Goal: Information Seeking & Learning: Learn about a topic

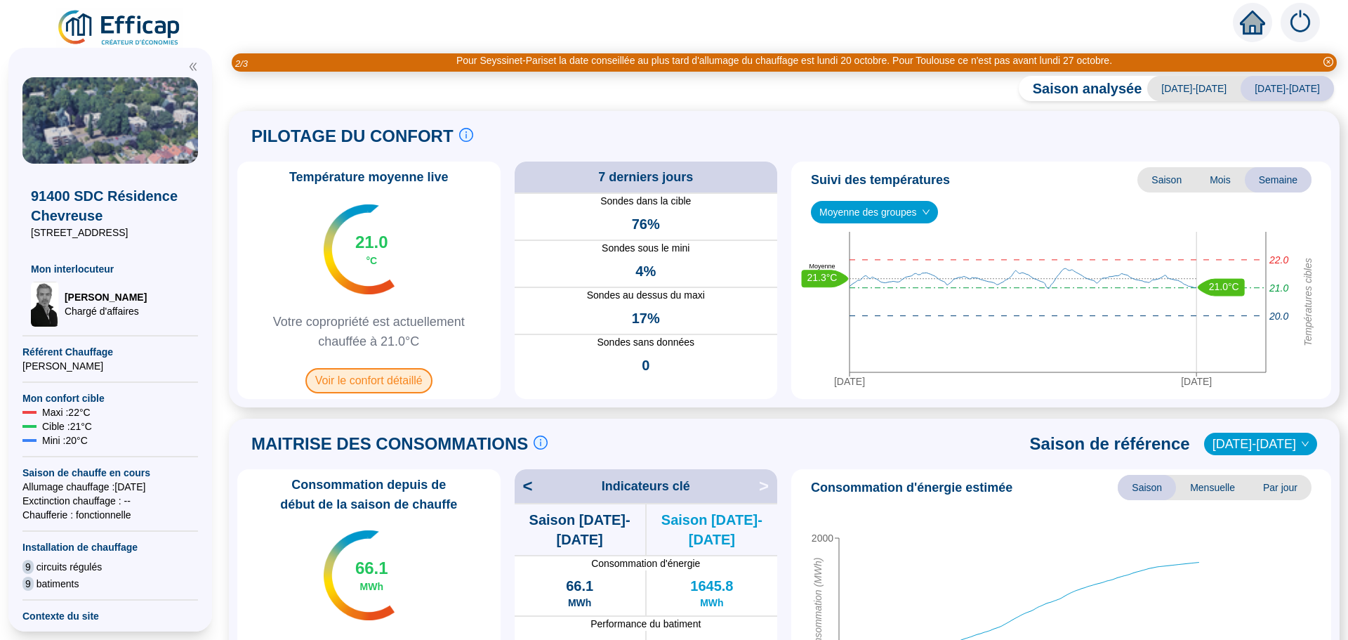
click at [360, 377] on span "Voir le confort détaillé" at bounding box center [369, 380] width 127 height 25
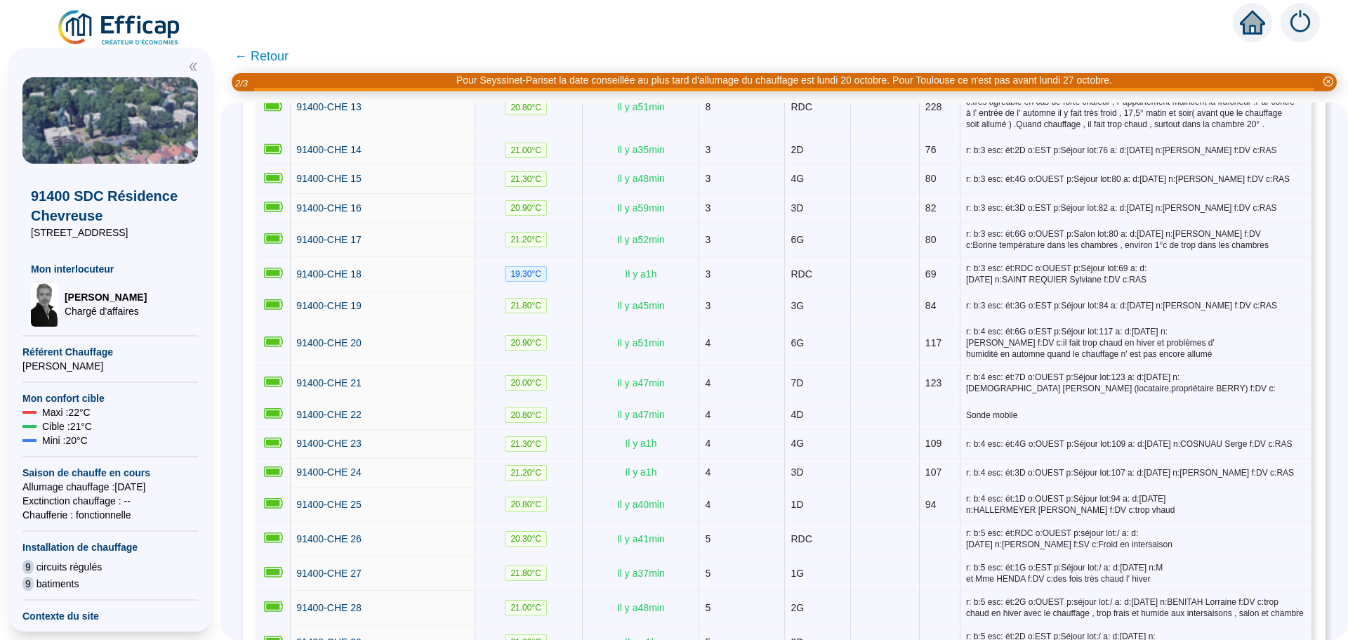
scroll to position [773, 0]
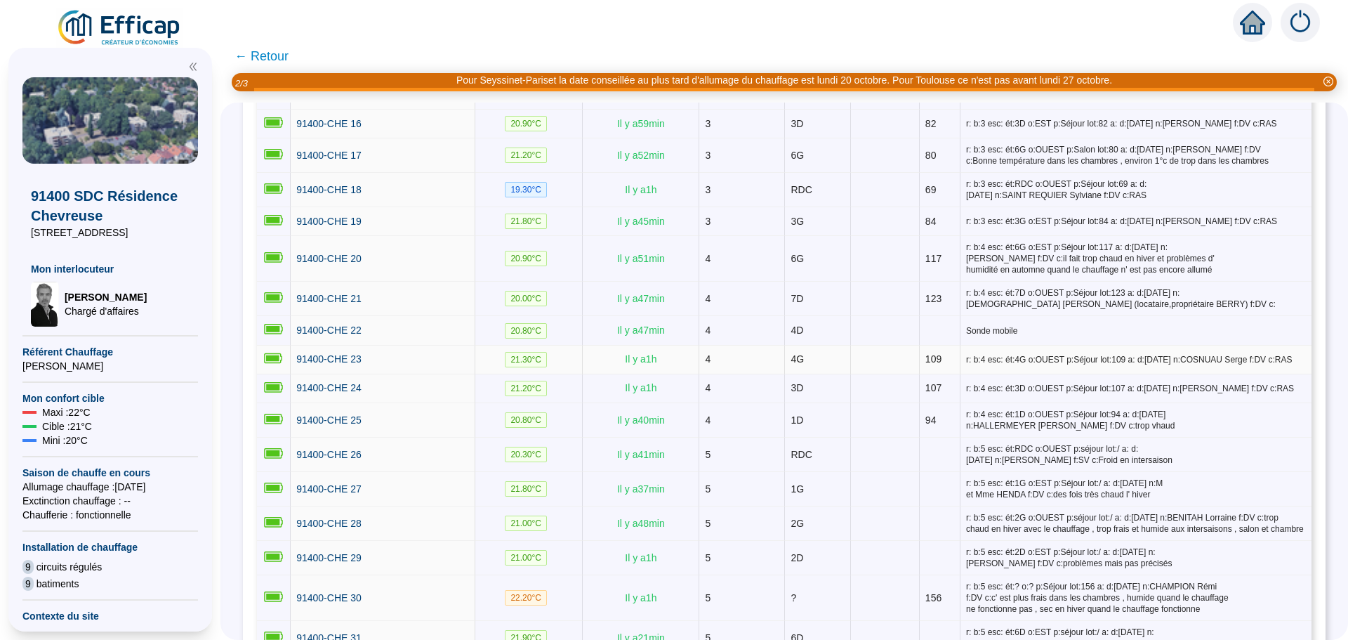
click at [381, 353] on div "91400-CHE 23" at bounding box center [382, 359] width 173 height 15
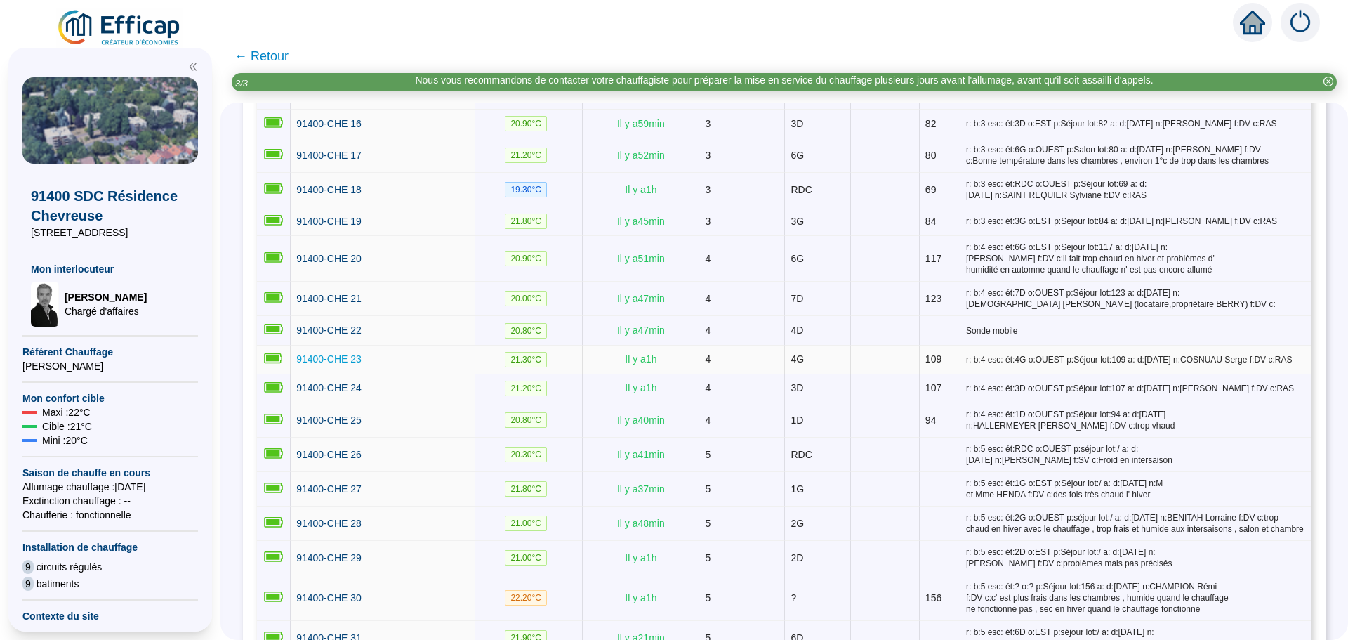
click at [353, 353] on span "91400-CHE 23" at bounding box center [328, 358] width 65 height 11
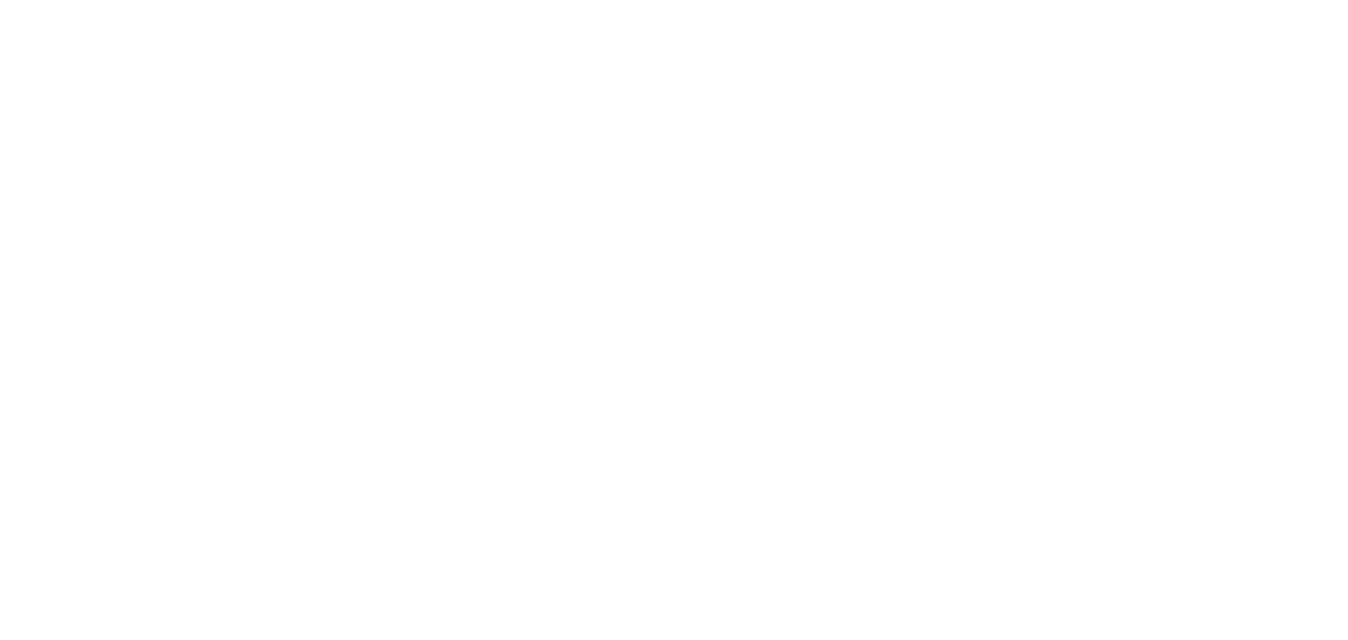
click at [353, 350] on div at bounding box center [674, 320] width 1348 height 640
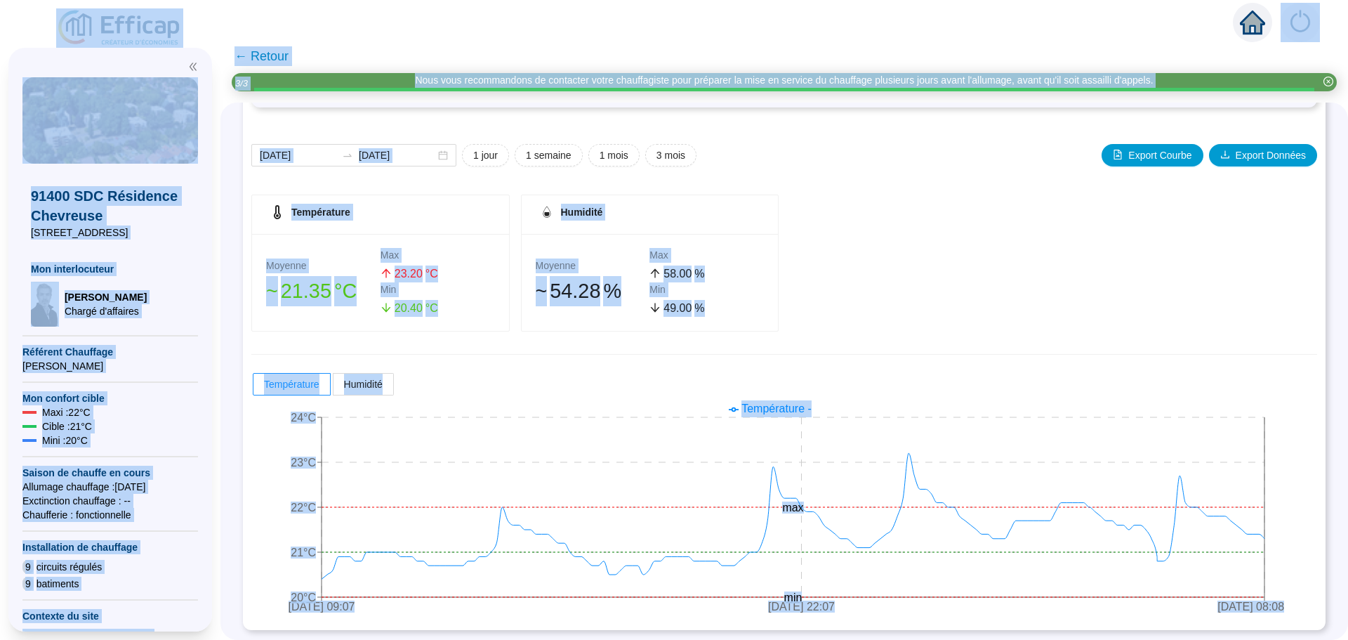
scroll to position [140, 0]
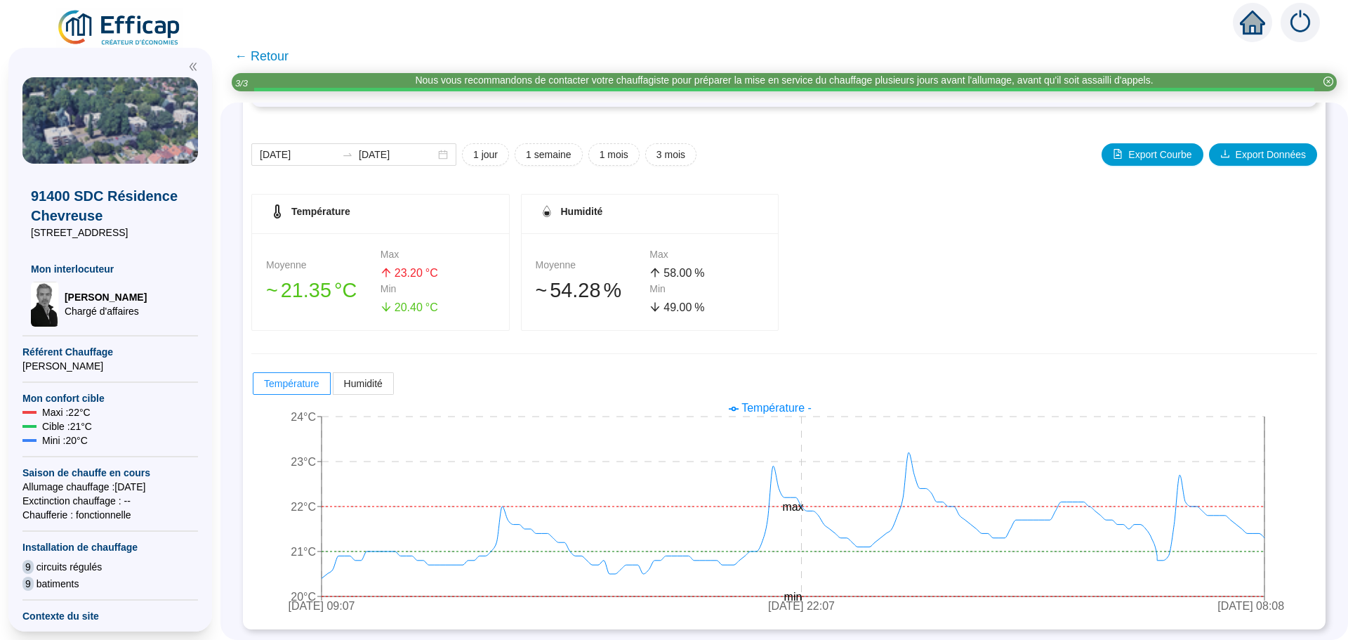
click at [1136, 310] on div "Température Moyenne 󠁾~ 21 .35 °C Max 23 .20 °C Min 20 .40 °C Humidité Moyenne 󠁾…" at bounding box center [784, 262] width 1066 height 137
